Goal: Information Seeking & Learning: Learn about a topic

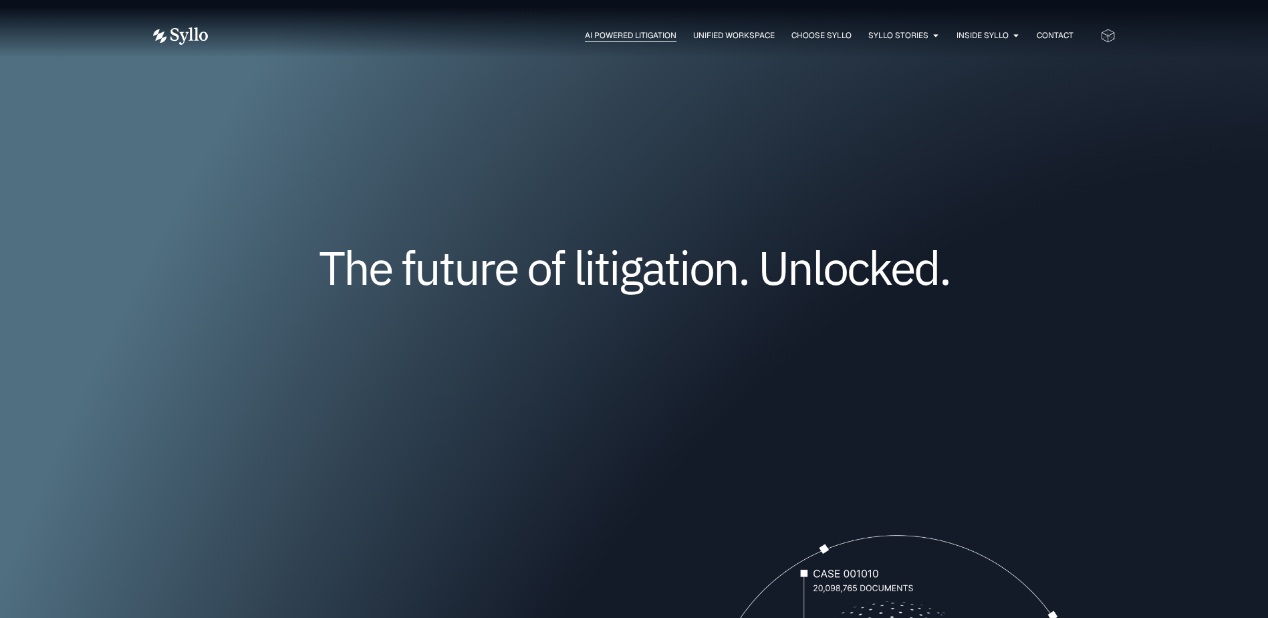
click at [629, 35] on span "AI Powered Litigation" at bounding box center [631, 35] width 92 height 12
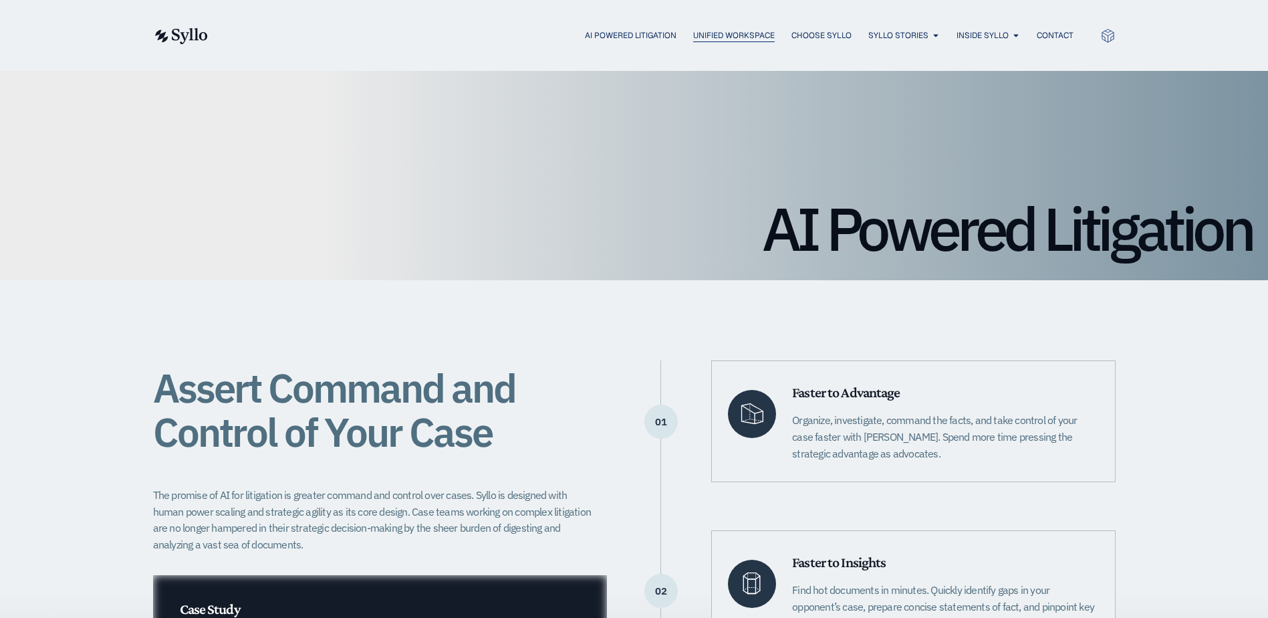
click at [740, 38] on span "Unified Workspace" at bounding box center [734, 35] width 82 height 12
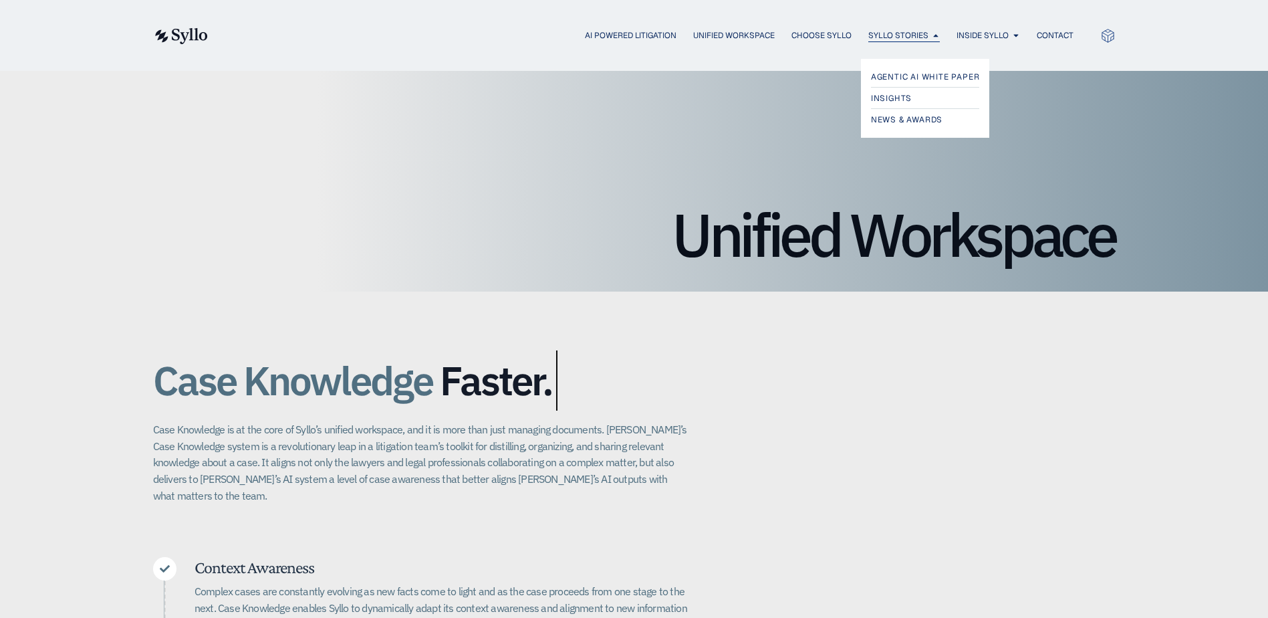
click at [907, 33] on span "Syllo Stories" at bounding box center [899, 35] width 60 height 12
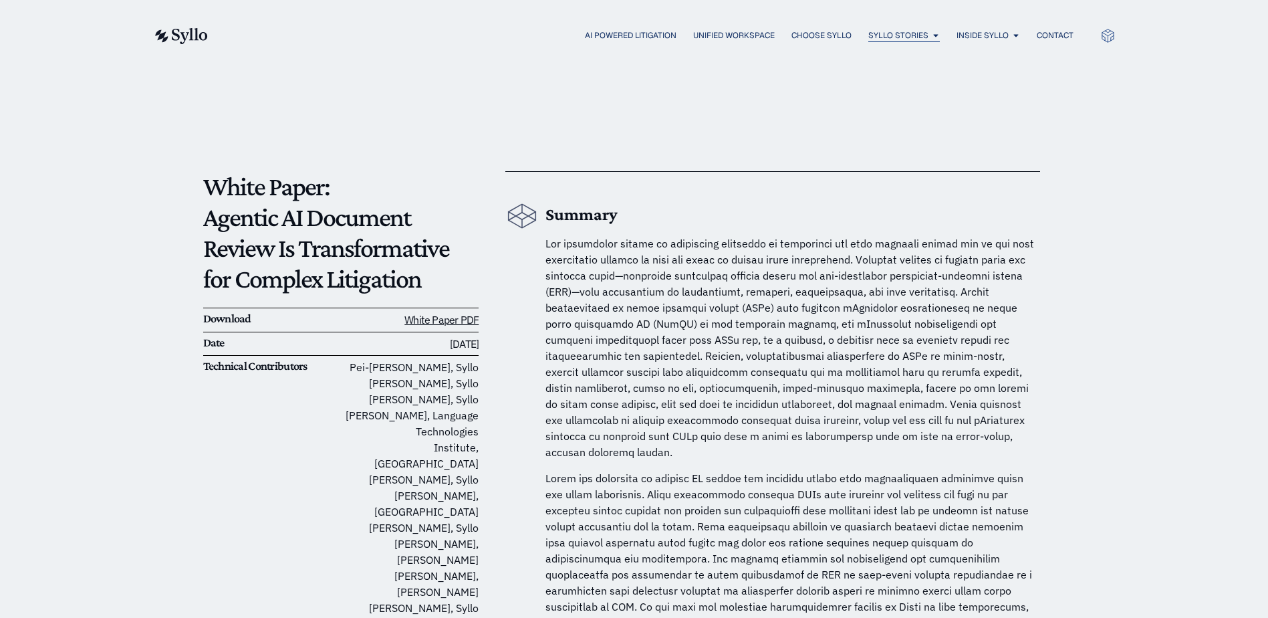
click at [919, 40] on span "Syllo Stories" at bounding box center [899, 35] width 60 height 12
click at [933, 36] on icon "Menu" at bounding box center [936, 35] width 8 height 8
click at [914, 73] on span "Agentic AI White Paper" at bounding box center [928, 77] width 114 height 16
click at [970, 80] on span "OUR TEAM" at bounding box center [982, 77] width 41 height 16
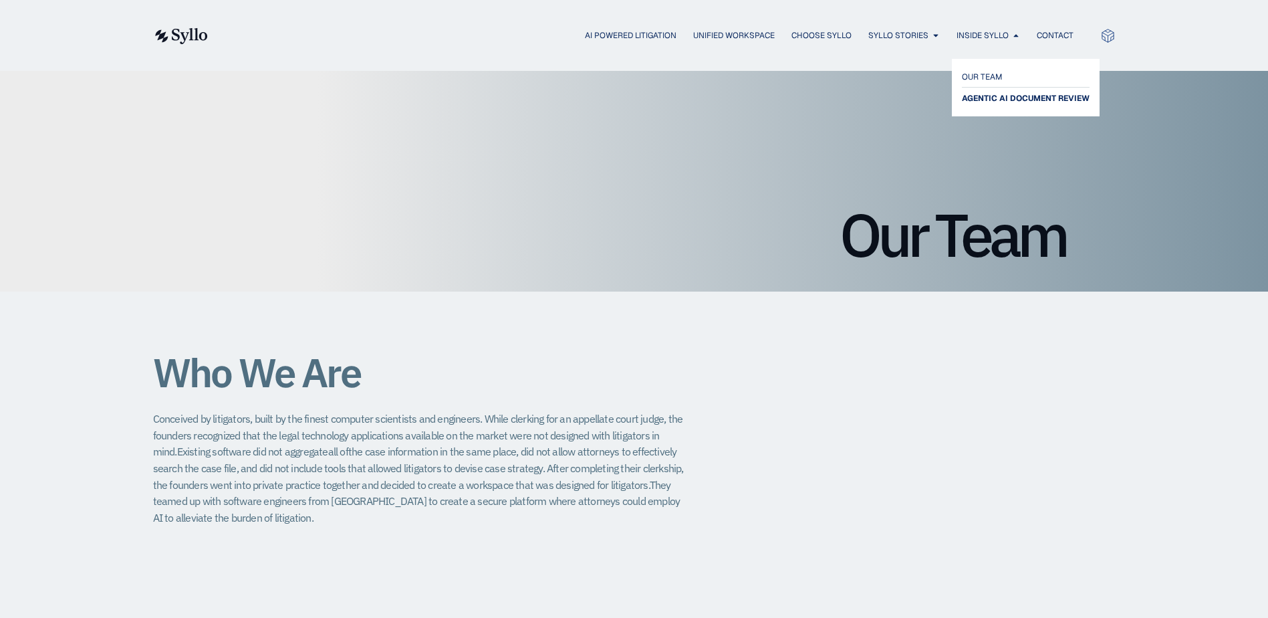
click at [997, 95] on span "AGENTIC AI DOCUMENT REVIEW" at bounding box center [1026, 98] width 128 height 16
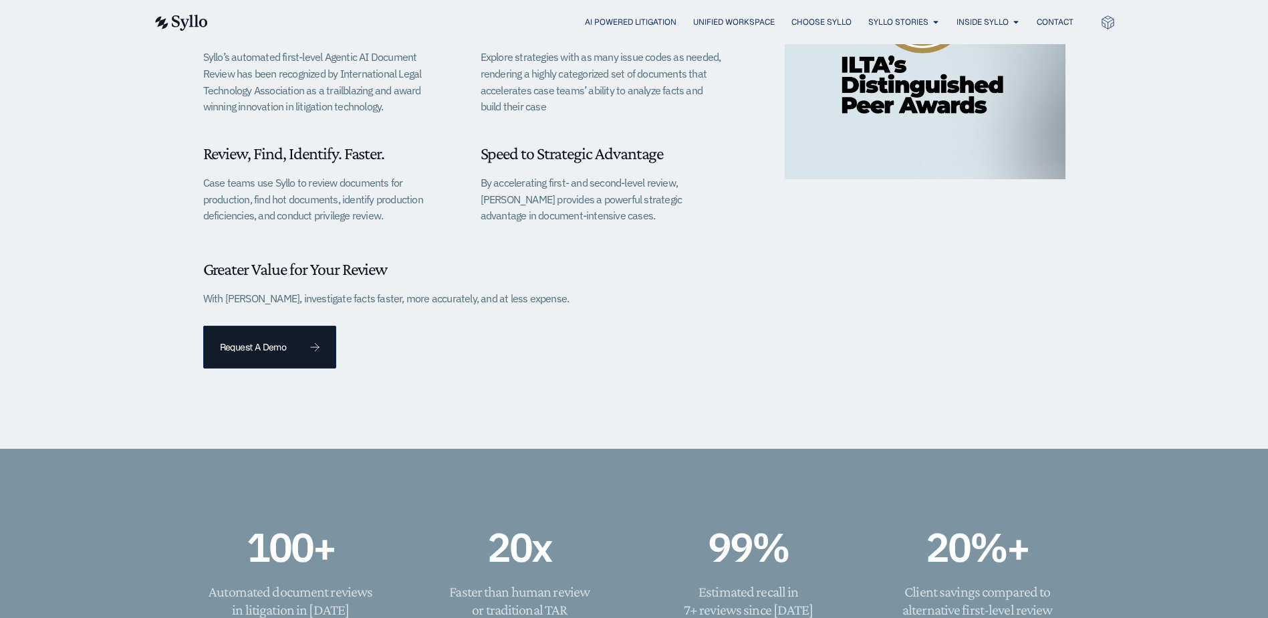
scroll to position [468, 0]
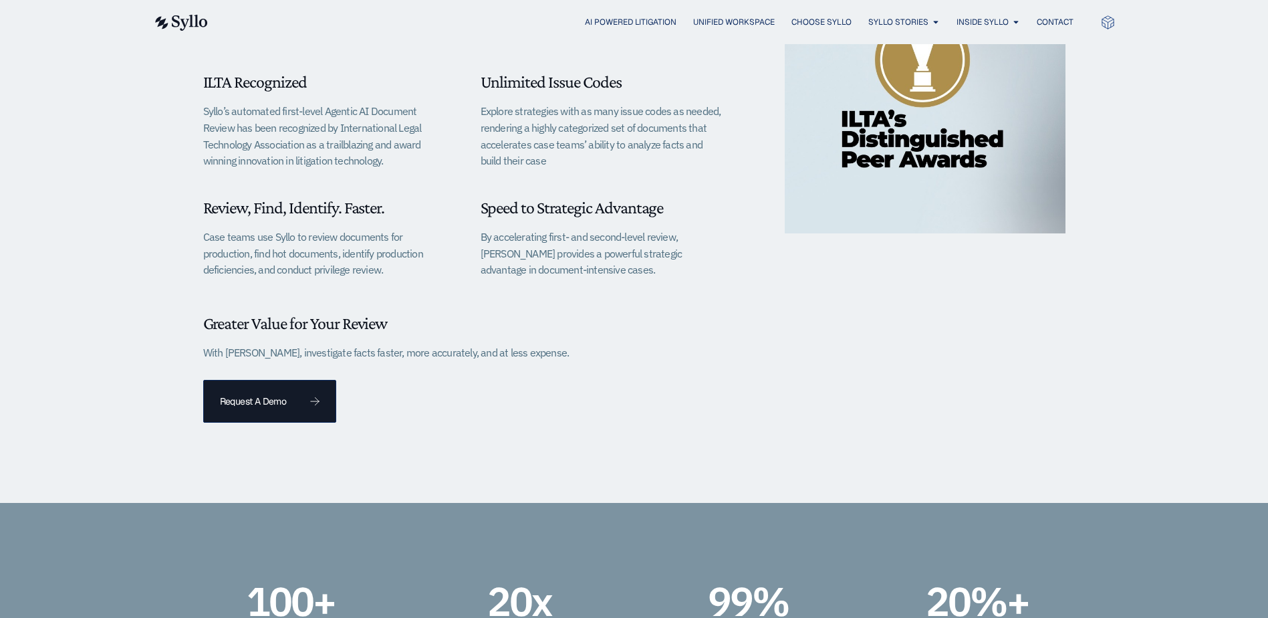
click at [550, 93] on div "Unlimited Issue Codes Explore strategies with as many issue codes as needed, re…" at bounding box center [603, 121] width 244 height 98
click at [546, 82] on span "Unlimited Issue Codes" at bounding box center [551, 81] width 141 height 19
